Goal: Communication & Community: Participate in discussion

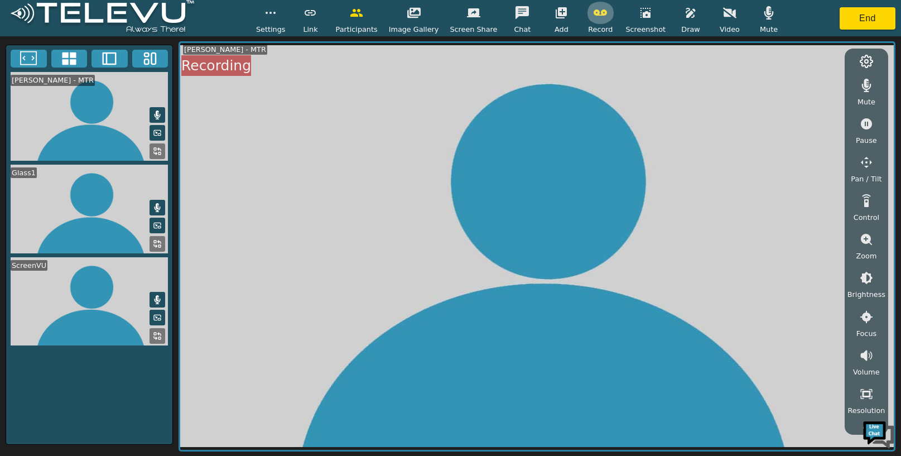
click at [593, 6] on icon "button" at bounding box center [599, 12] width 13 height 13
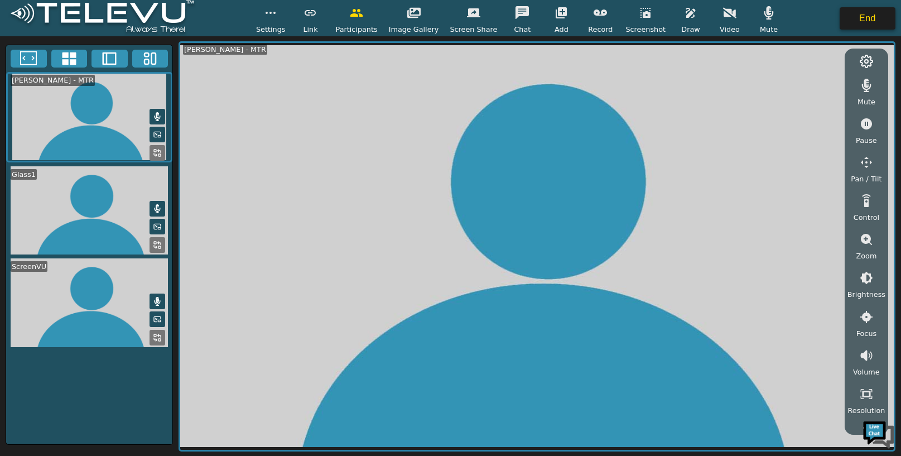
click at [876, 20] on button "End" at bounding box center [867, 18] width 56 height 22
